Goal: Find contact information: Find contact information

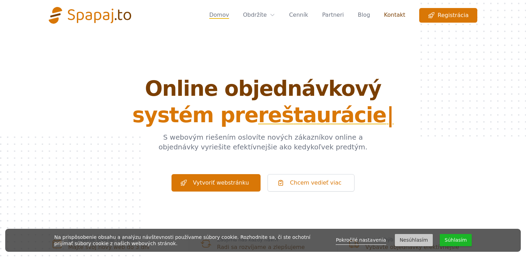
click at [404, 12] on link "Kontakt" at bounding box center [394, 15] width 21 height 15
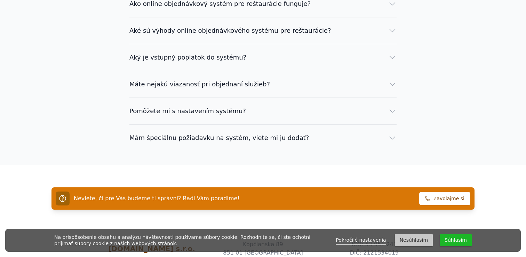
scroll to position [672, 0]
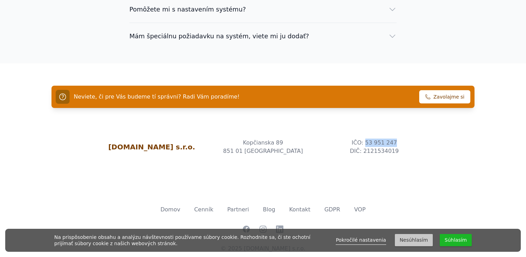
drag, startPoint x: 401, startPoint y: 131, endPoint x: 365, endPoint y: 131, distance: 35.5
click at [365, 139] on span "IČO: 53 951 247" at bounding box center [374, 143] width 111 height 8
copy span "53 951 247"
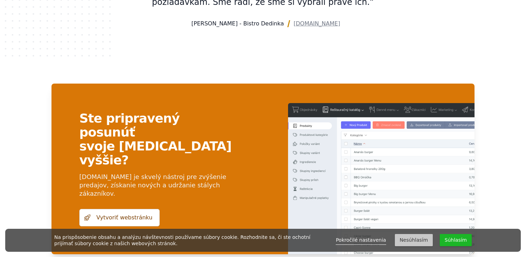
scroll to position [1685, 0]
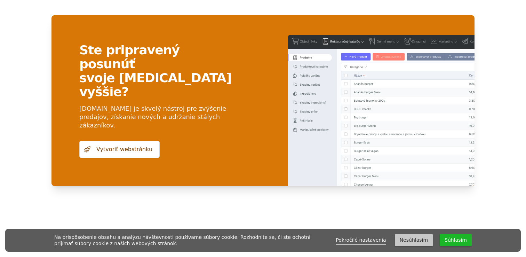
click at [304, 256] on link "Kontakt" at bounding box center [299, 262] width 21 height 7
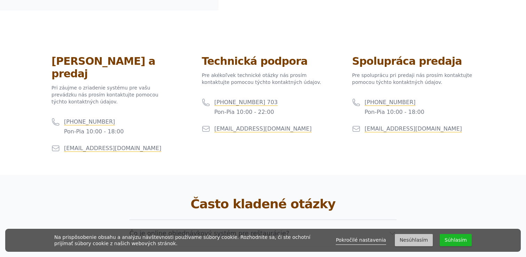
scroll to position [314, 0]
drag, startPoint x: 423, startPoint y: 128, endPoint x: 365, endPoint y: 138, distance: 58.6
click at [365, 132] on div "[EMAIL_ADDRESS][DOMAIN_NAME]" at bounding box center [413, 128] width 123 height 8
copy link "[EMAIL_ADDRESS][DOMAIN_NAME]"
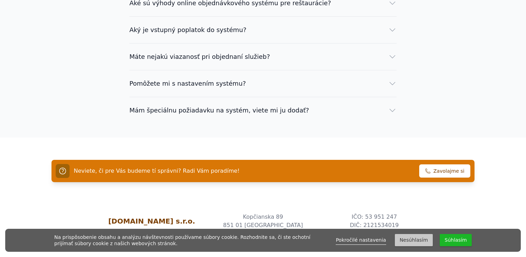
scroll to position [672, 0]
